Goal: Information Seeking & Learning: Learn about a topic

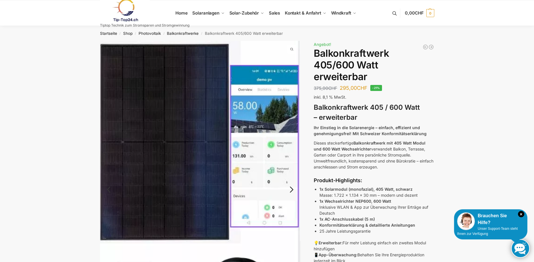
click at [293, 190] on link "Next" at bounding box center [290, 193] width 19 height 6
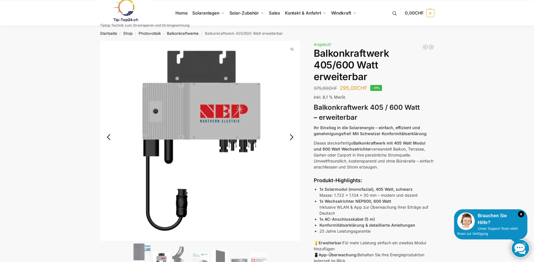
click at [290, 137] on link "Next" at bounding box center [290, 140] width 19 height 6
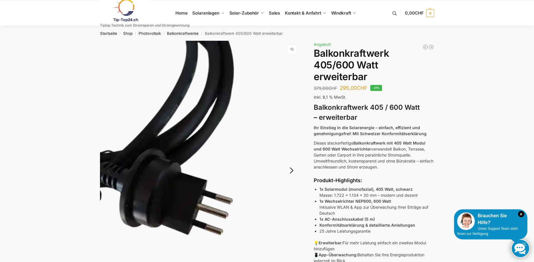
click at [290, 171] on link "Next" at bounding box center [290, 174] width 19 height 6
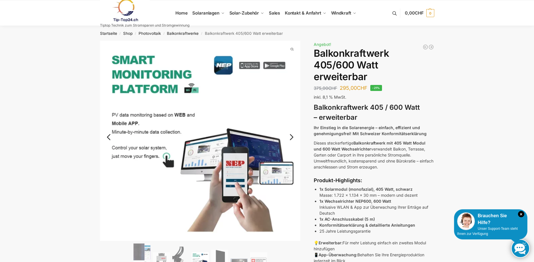
click at [289, 137] on link "Next" at bounding box center [290, 140] width 19 height 6
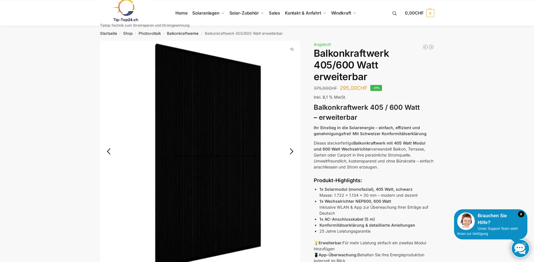
click at [291, 152] on link "Next" at bounding box center [290, 155] width 19 height 6
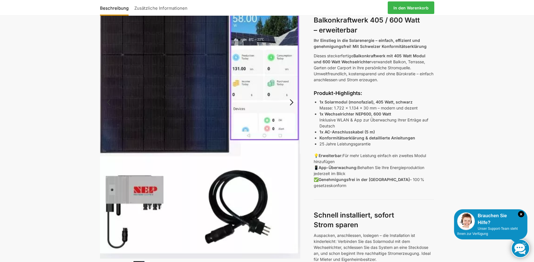
scroll to position [175, 0]
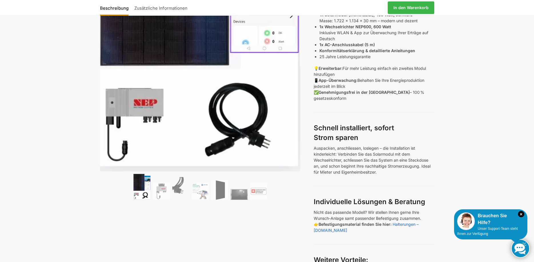
click at [150, 185] on img at bounding box center [141, 187] width 17 height 26
click at [170, 186] on ol at bounding box center [200, 188] width 200 height 28
click at [174, 188] on img at bounding box center [180, 188] width 17 height 23
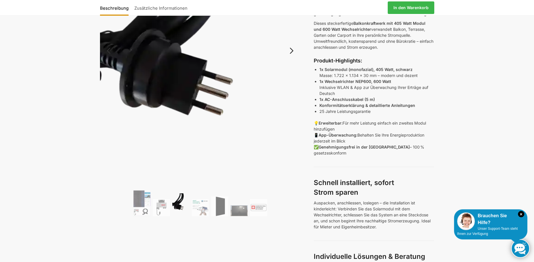
scroll to position [87, 0]
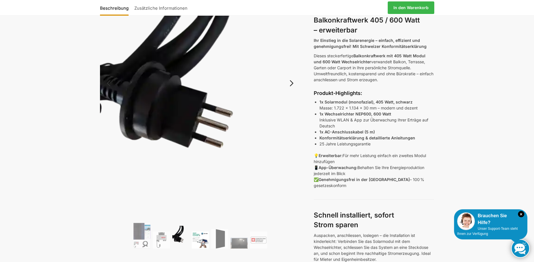
click at [202, 240] on img at bounding box center [200, 240] width 17 height 17
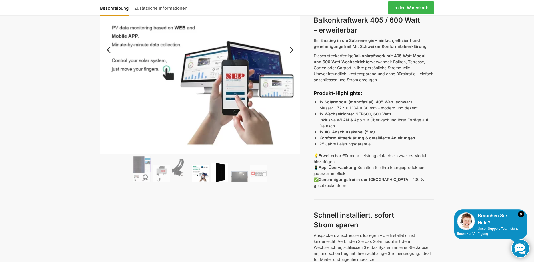
click at [222, 166] on img at bounding box center [219, 173] width 17 height 20
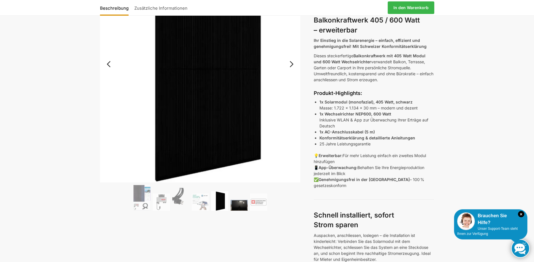
click at [240, 201] on img at bounding box center [238, 205] width 17 height 11
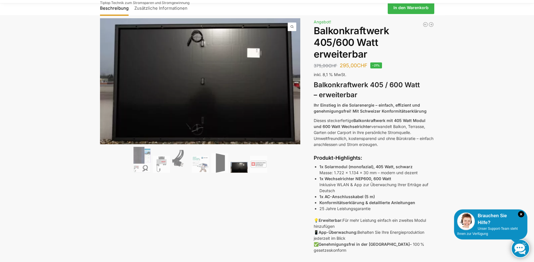
scroll to position [0, 0]
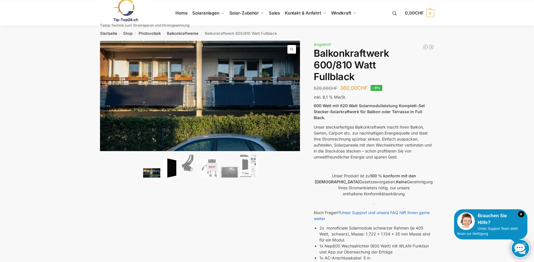
click at [173, 166] on img at bounding box center [170, 168] width 17 height 20
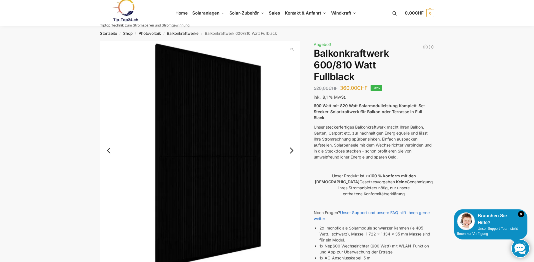
click at [291, 151] on link "Next" at bounding box center [290, 154] width 19 height 6
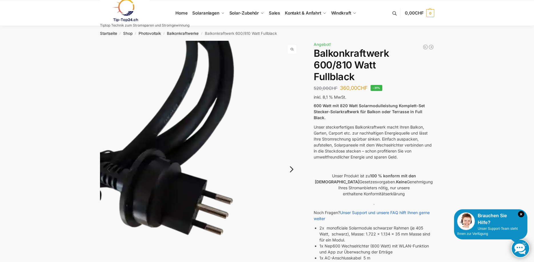
click at [292, 170] on link "Next" at bounding box center [290, 173] width 19 height 6
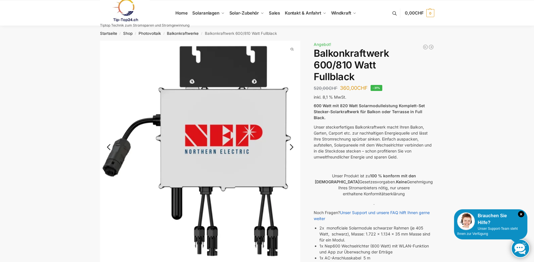
click at [290, 147] on link "Next" at bounding box center [290, 150] width 19 height 6
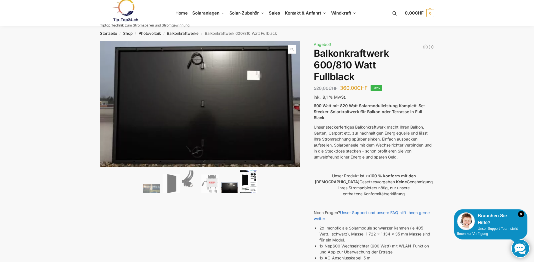
click at [252, 184] on img at bounding box center [248, 181] width 17 height 24
